Goal: Ask a question: Seek information or help from site administrators or community

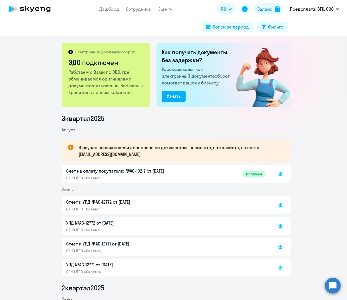
click at [333, 285] on circle at bounding box center [333, 286] width 16 height 16
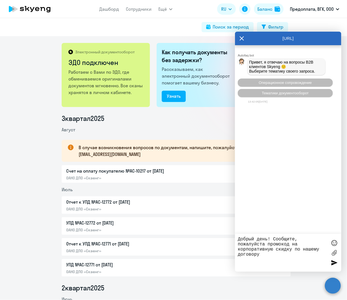
type textarea "Добрый день! Сообщите, пожалуйста промокод на корпоративную скидку по нашему до…"
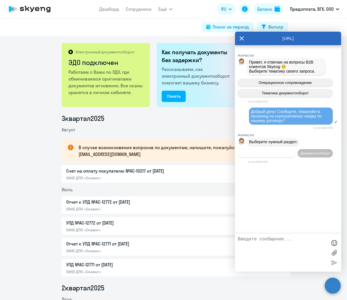
click at [281, 154] on span "Операционное сопровождение" at bounding box center [266, 153] width 53 height 4
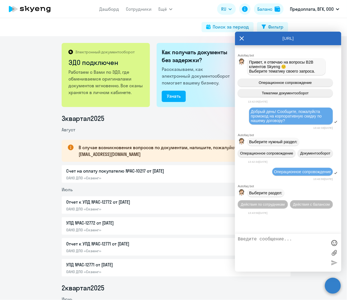
click at [267, 241] on textarea at bounding box center [282, 253] width 89 height 32
type textarea "не подходит"
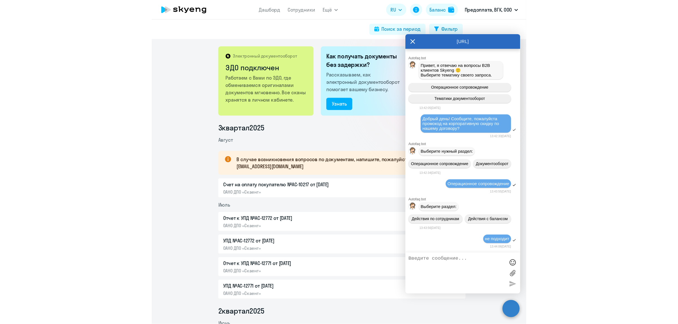
scroll to position [21, 0]
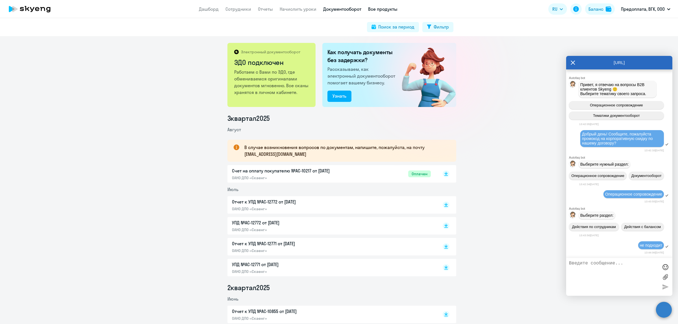
click at [347, 10] on link "Все продукты" at bounding box center [382, 9] width 29 height 6
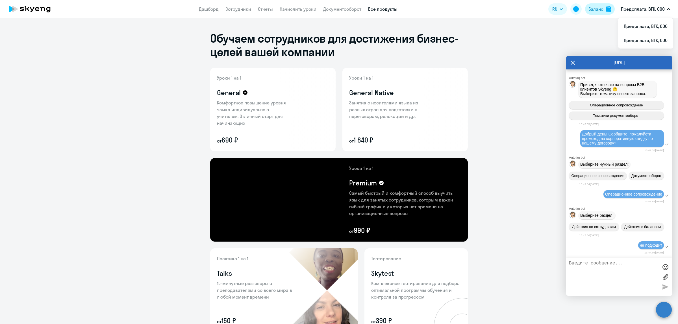
click at [347, 7] on div "Баланс" at bounding box center [596, 9] width 15 height 7
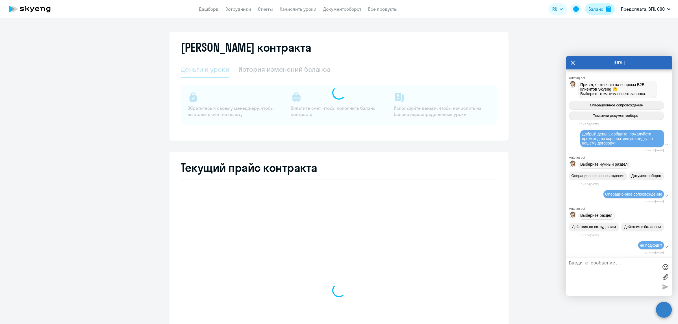
select select "english_adult_not_native_speaker"
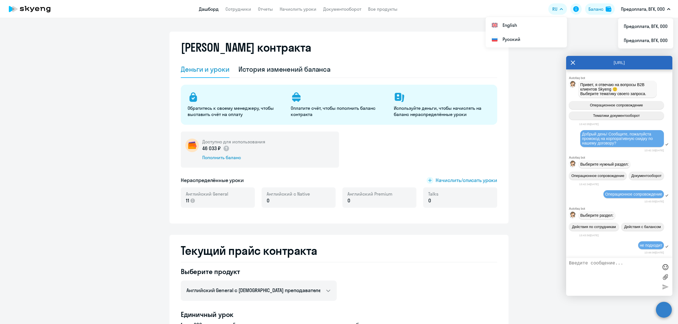
click at [217, 8] on link "Дашборд" at bounding box center [209, 9] width 20 height 6
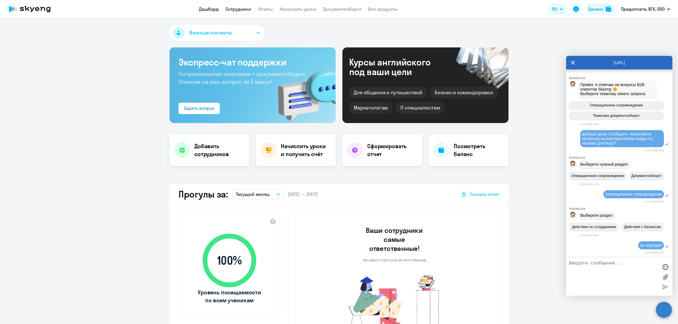
select select "30"
click at [239, 7] on link "Сотрудники" at bounding box center [239, 9] width 26 height 6
select select "30"
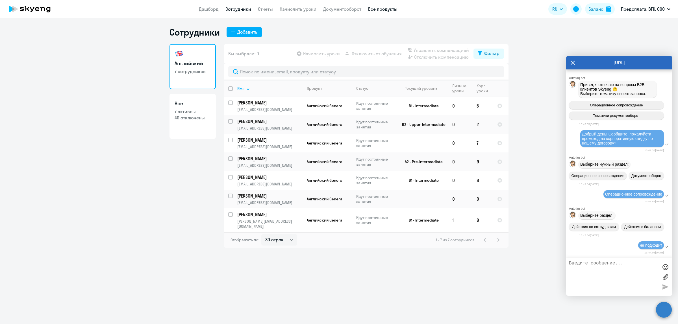
click at [347, 10] on link "Все продукты" at bounding box center [382, 9] width 29 height 6
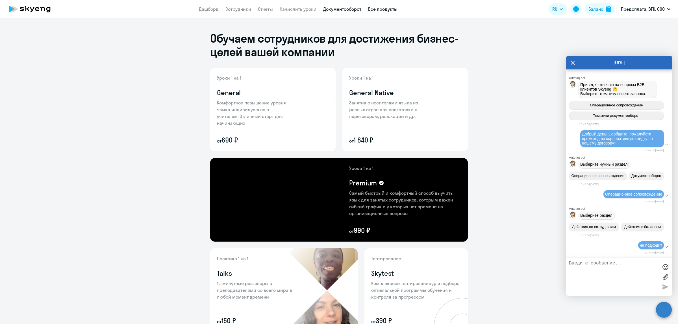
click at [340, 8] on link "Документооборот" at bounding box center [342, 9] width 38 height 6
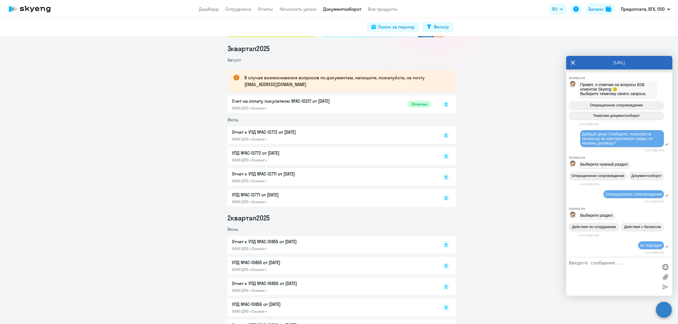
scroll to position [141, 0]
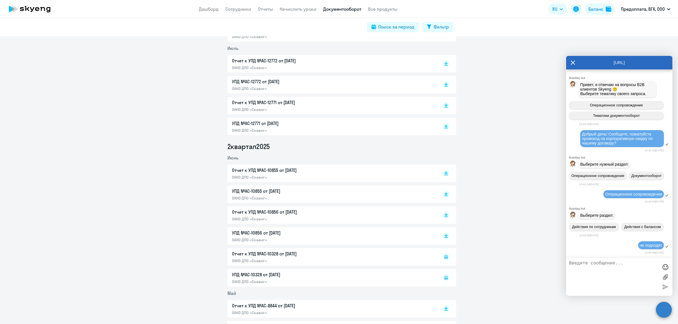
click at [347, 264] on textarea at bounding box center [613, 277] width 89 height 32
drag, startPoint x: 620, startPoint y: 125, endPoint x: 575, endPoint y: 114, distance: 45.5
click at [347, 130] on div "Добрый день! Сообщите, пожалуйста промокод на корпоративную скидку по нашему до…" at bounding box center [619, 139] width 106 height 19
copy span "Добрый день! Сообщите, пожалуйста промокод на корпоративную скидку по нашему до…"
click at [347, 264] on textarea at bounding box center [613, 277] width 89 height 32
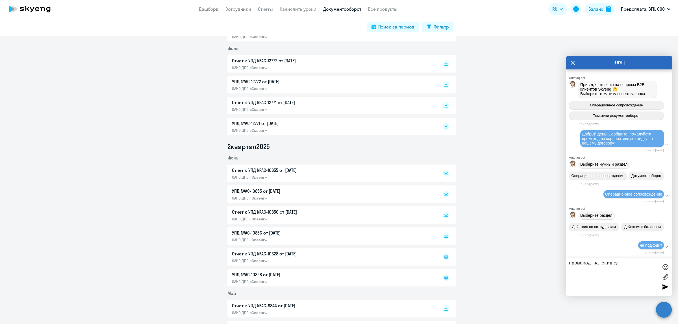
type textarea "промокод на скидку"
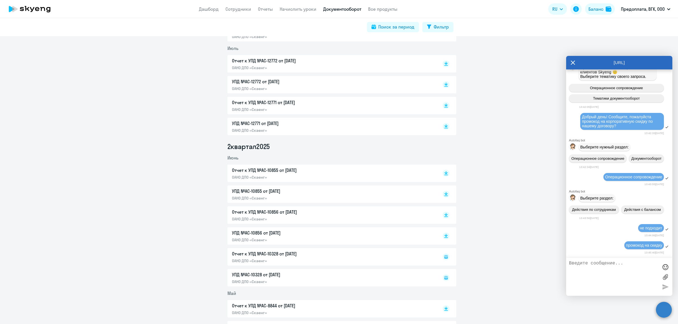
click at [347, 62] on icon at bounding box center [573, 63] width 4 height 4
